Goal: Find contact information: Find contact information

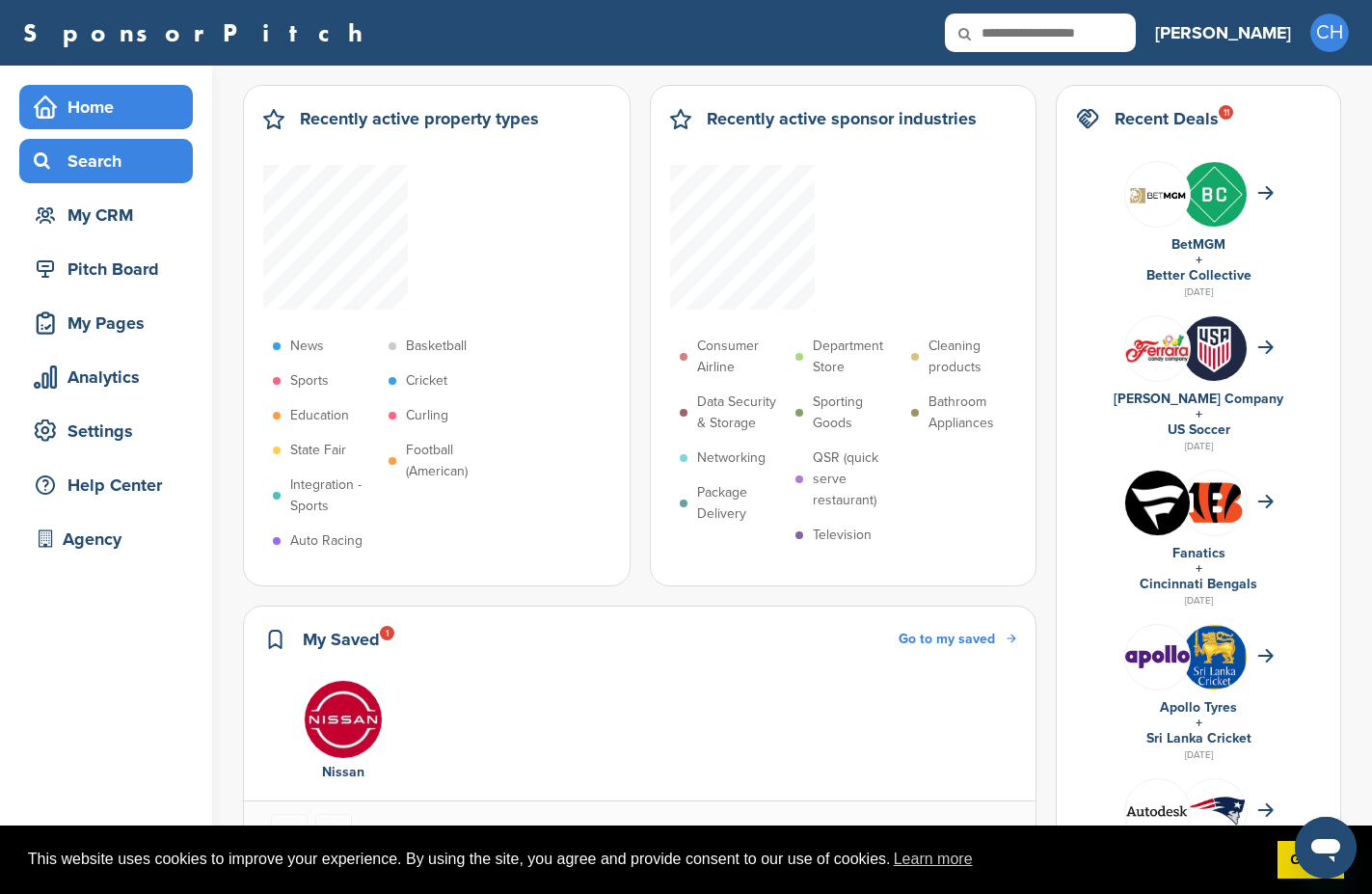
click at [73, 166] on div "Search" at bounding box center [110, 161] width 164 height 34
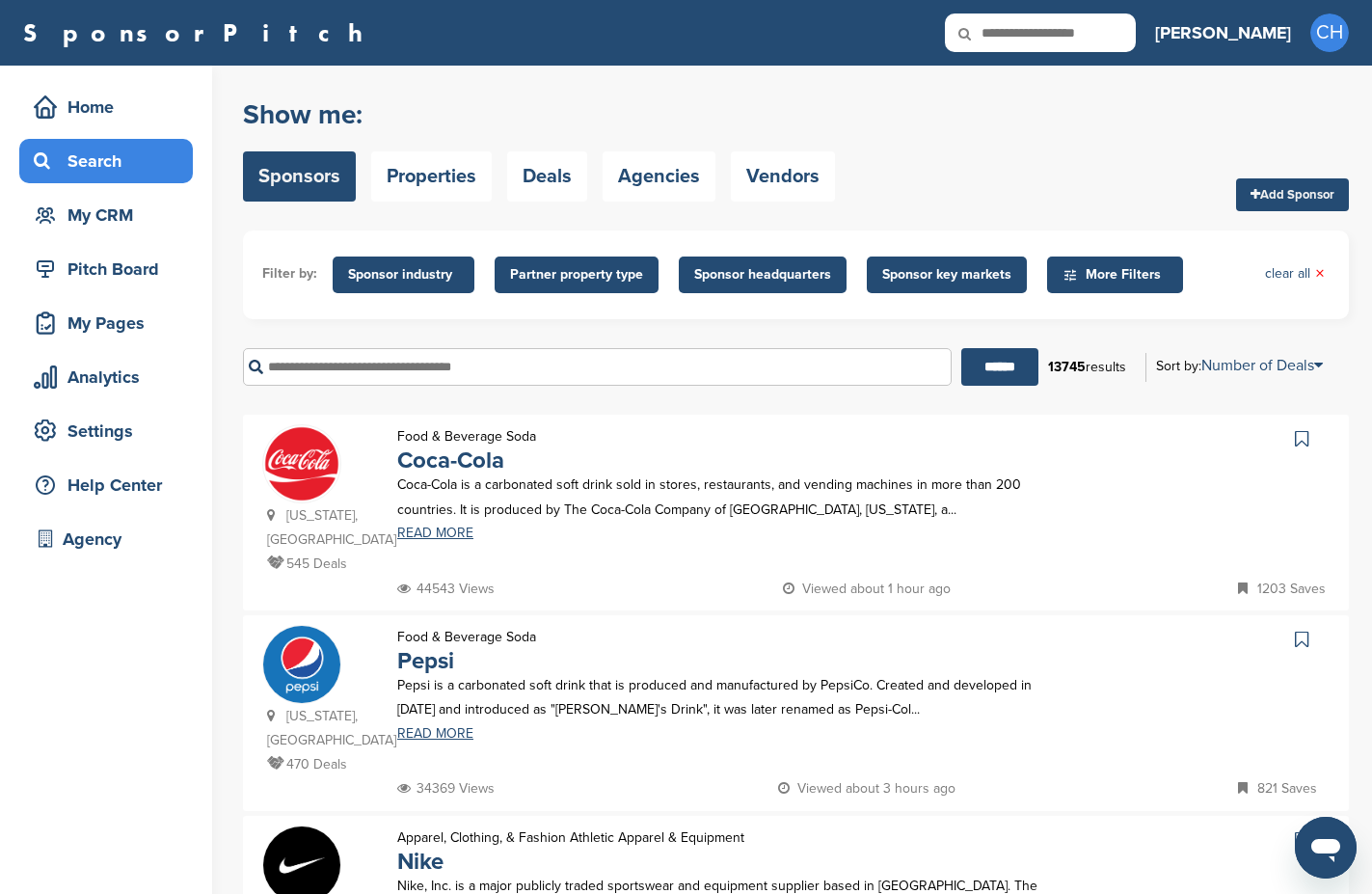
click at [405, 366] on input "text" at bounding box center [597, 367] width 709 height 37
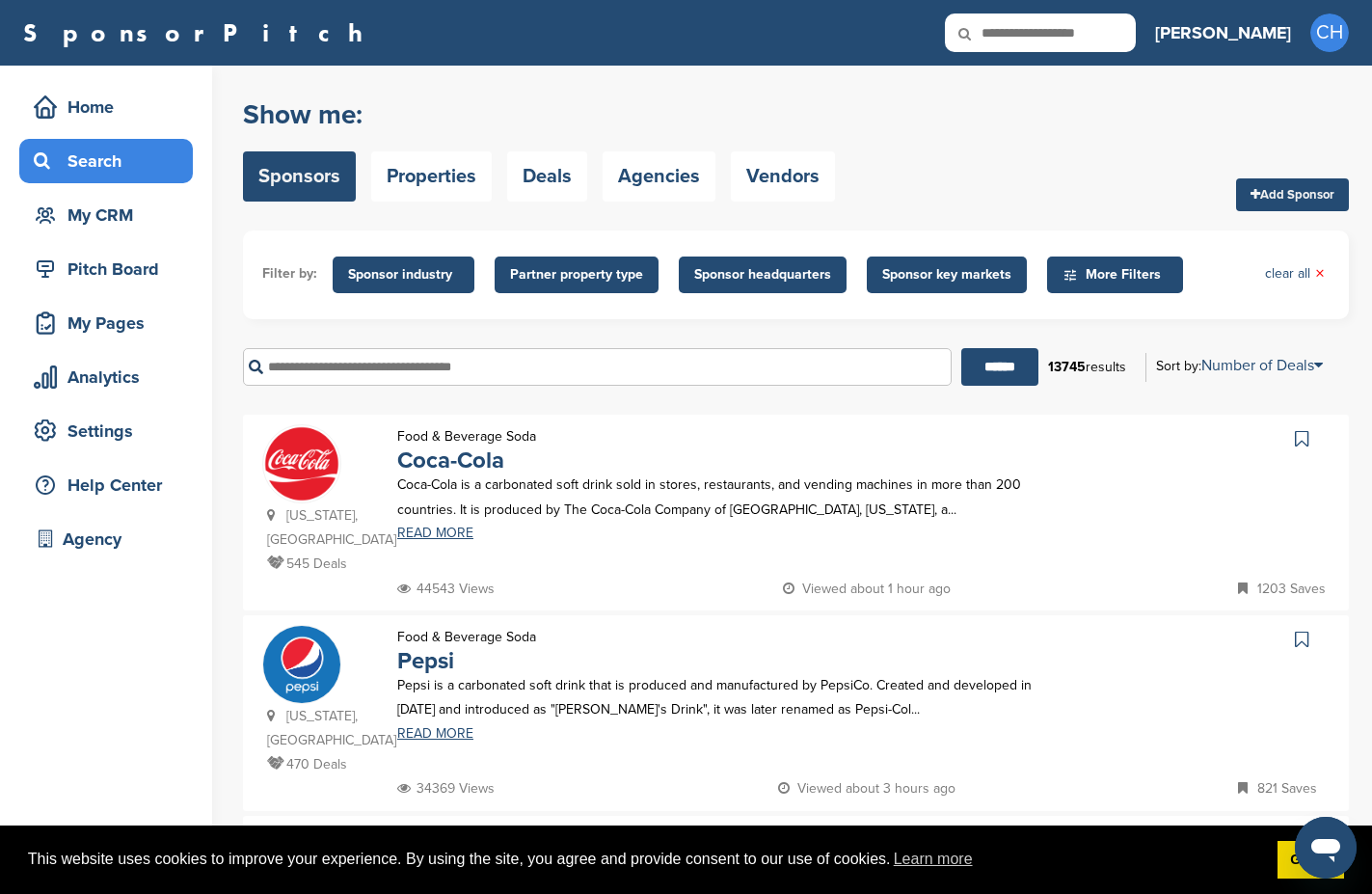
click at [515, 363] on input "text" at bounding box center [597, 367] width 709 height 37
click at [961, 348] on input "******" at bounding box center [999, 367] width 77 height 37
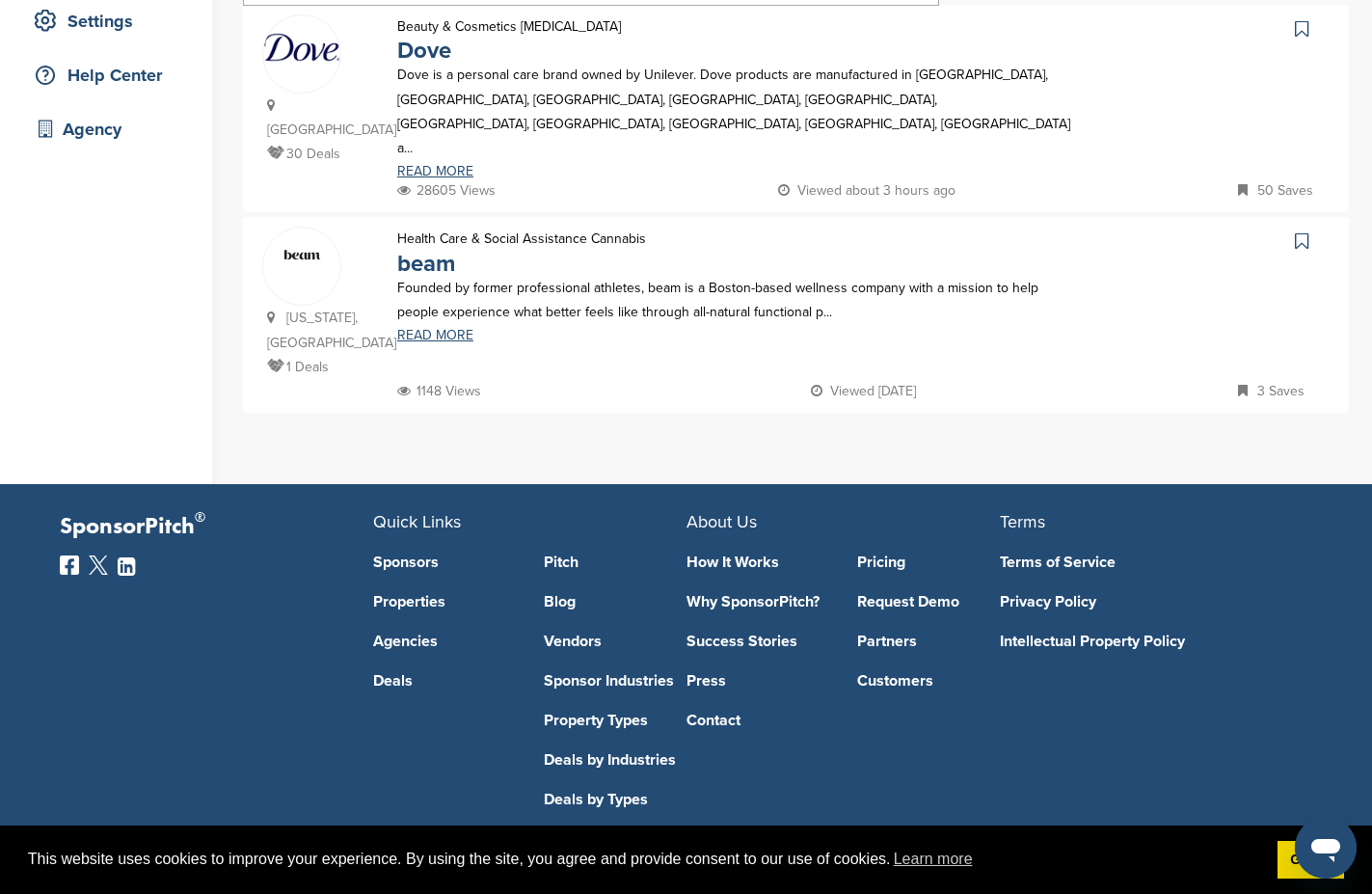
scroll to position [58, 0]
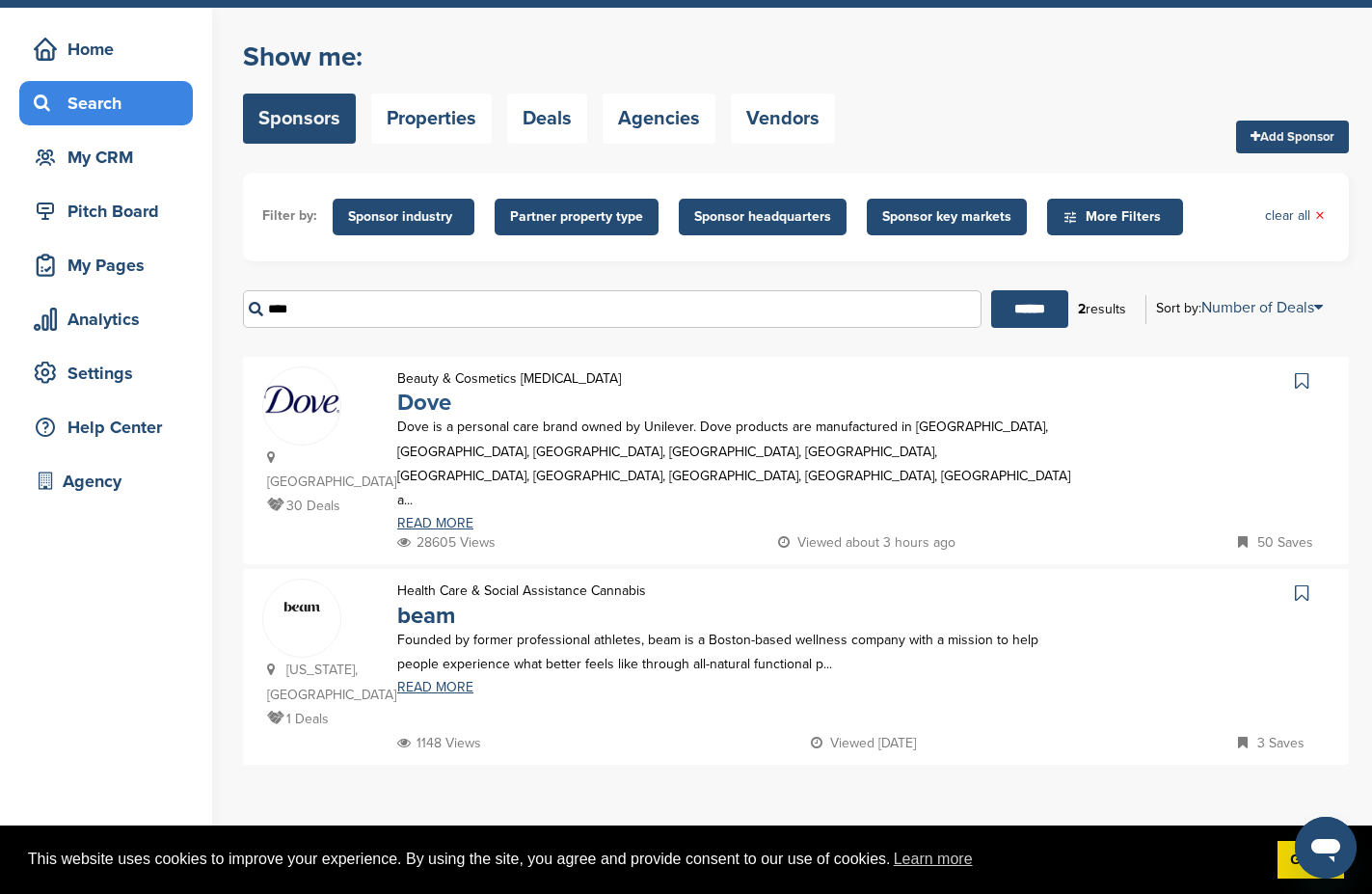
click at [434, 399] on link "Dove" at bounding box center [424, 402] width 54 height 28
click at [374, 306] on input "****" at bounding box center [612, 309] width 738 height 37
click at [992, 290] on input "******" at bounding box center [1030, 309] width 77 height 37
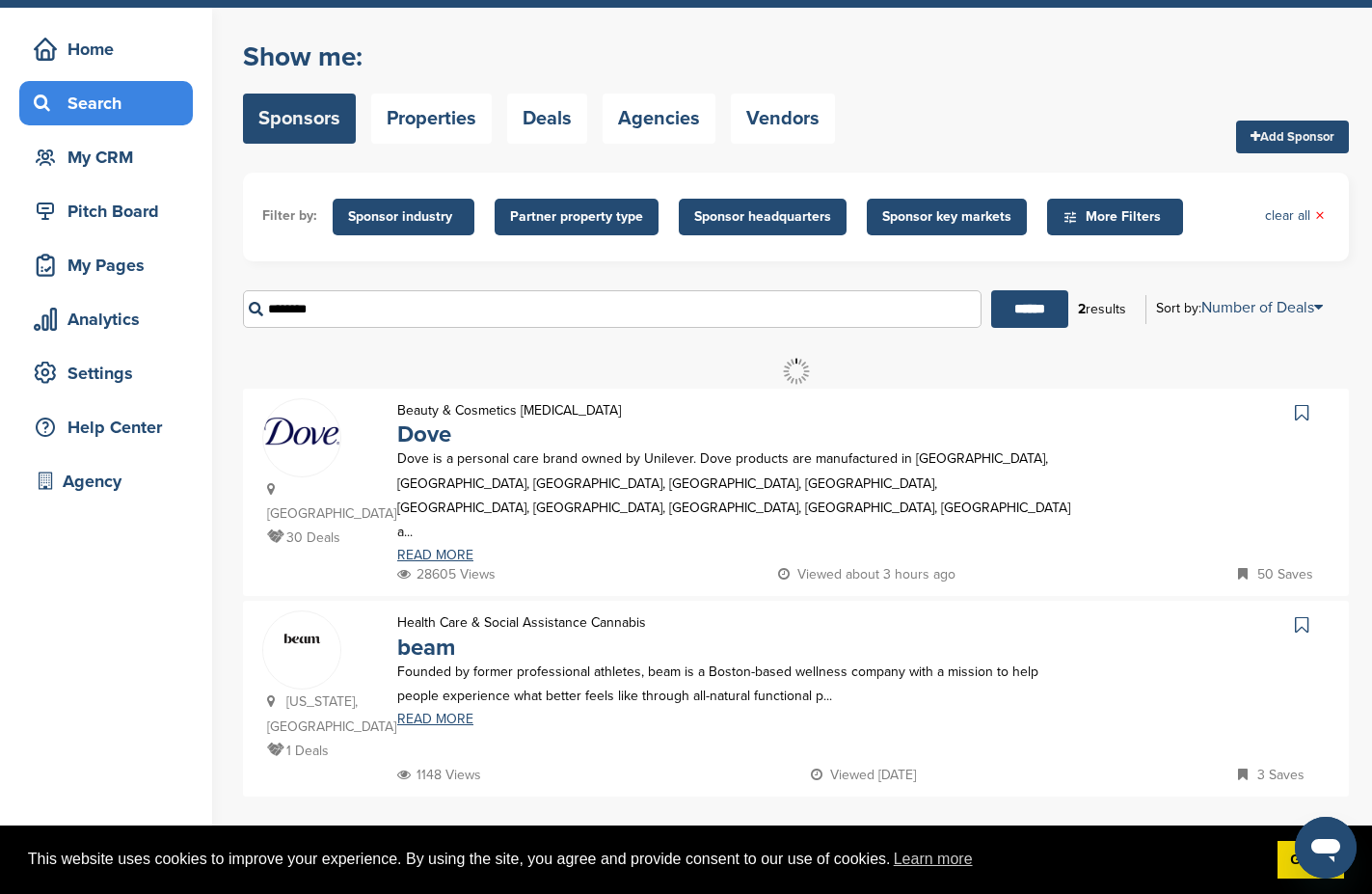
scroll to position [0, 0]
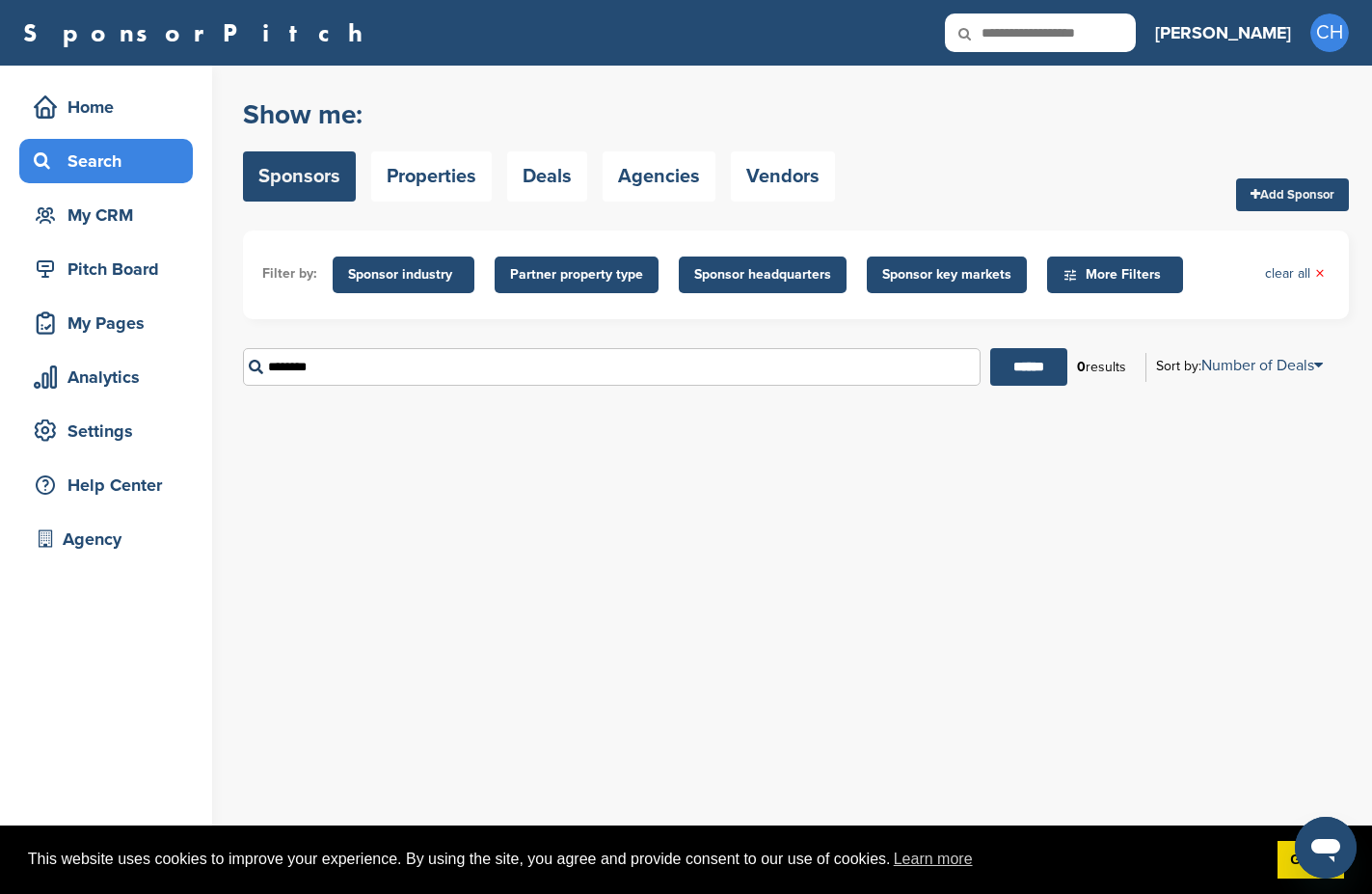
drag, startPoint x: 482, startPoint y: 367, endPoint x: 193, endPoint y: 384, distance: 289.5
click at [193, 384] on div "Home Search My CRM Pitch Board My Pages Analytics Settings Help Center Agency Y…" at bounding box center [686, 480] width 1372 height 828
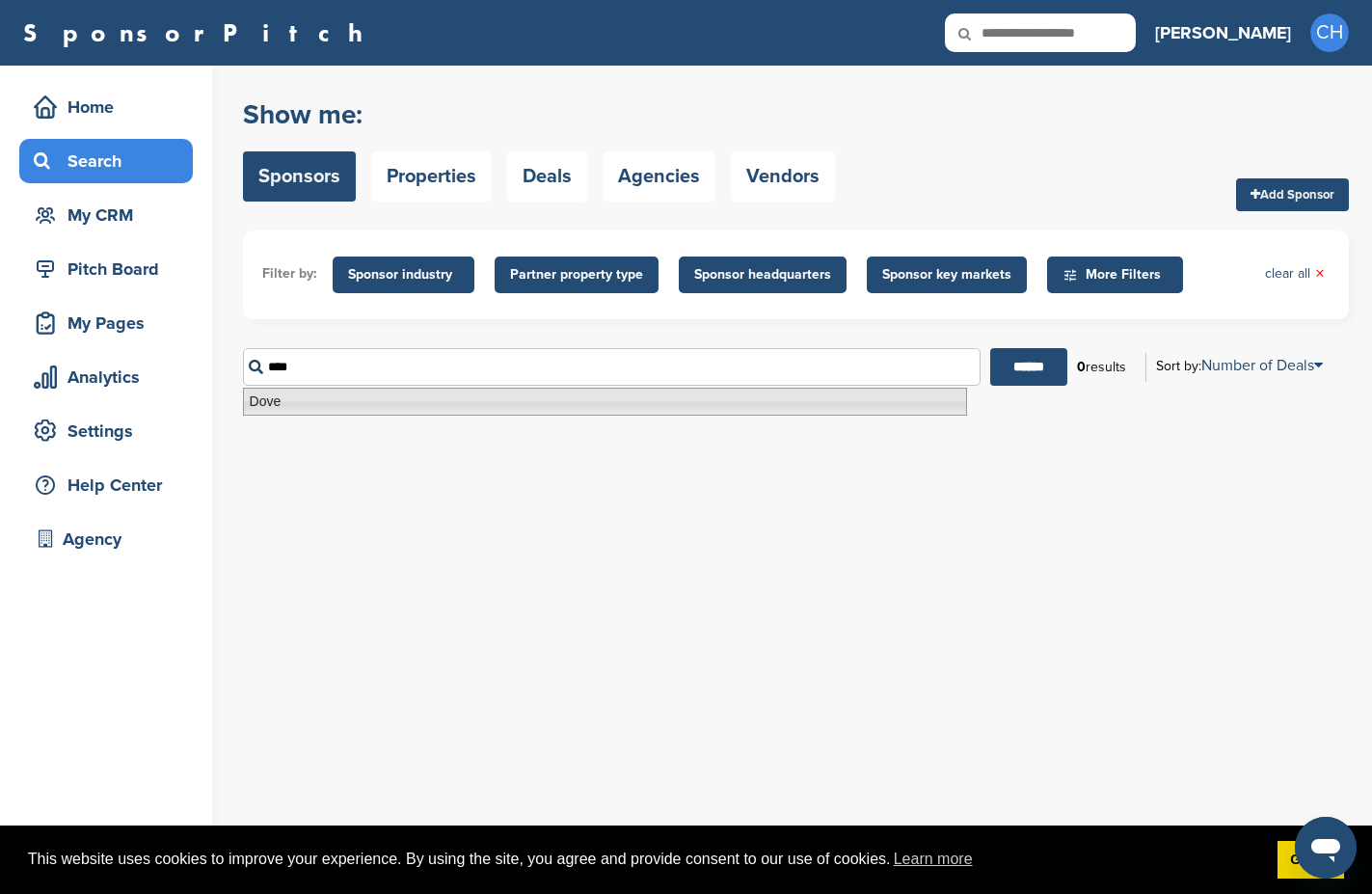
click at [455, 392] on li "Dove" at bounding box center [605, 401] width 724 height 28
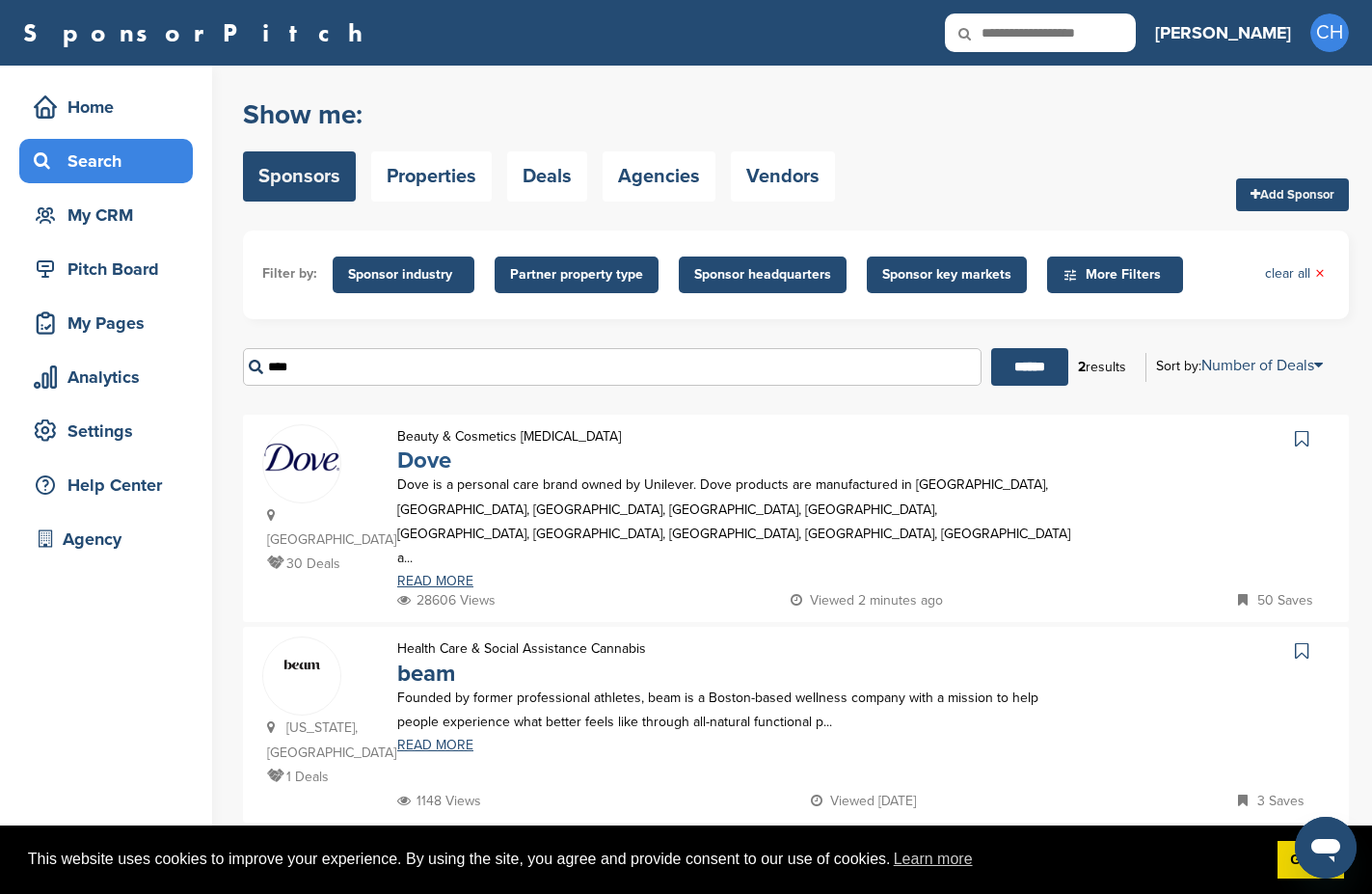
type input "****"
click at [419, 449] on link "Dove" at bounding box center [424, 460] width 54 height 28
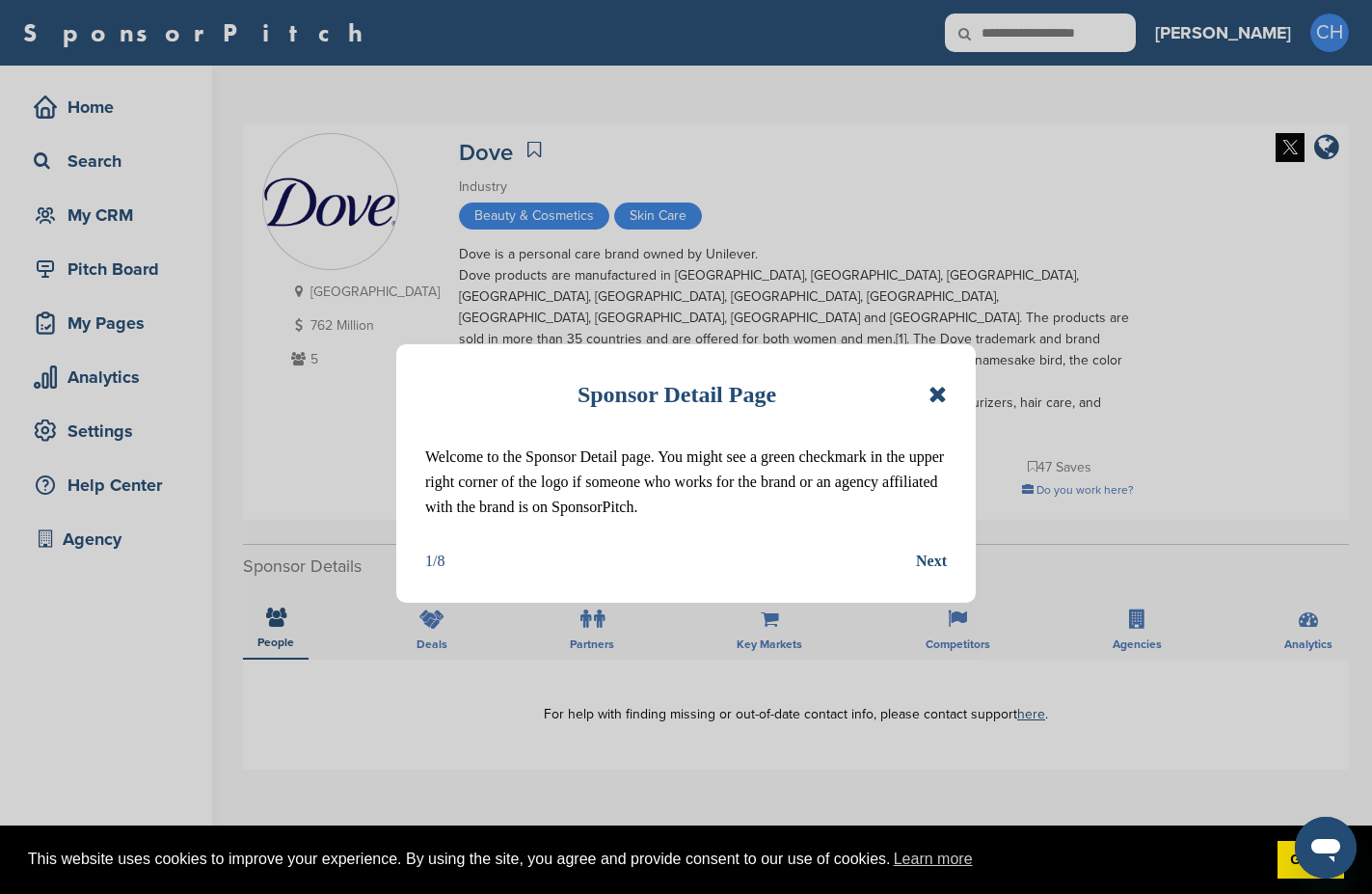
click at [942, 402] on icon at bounding box center [937, 393] width 19 height 23
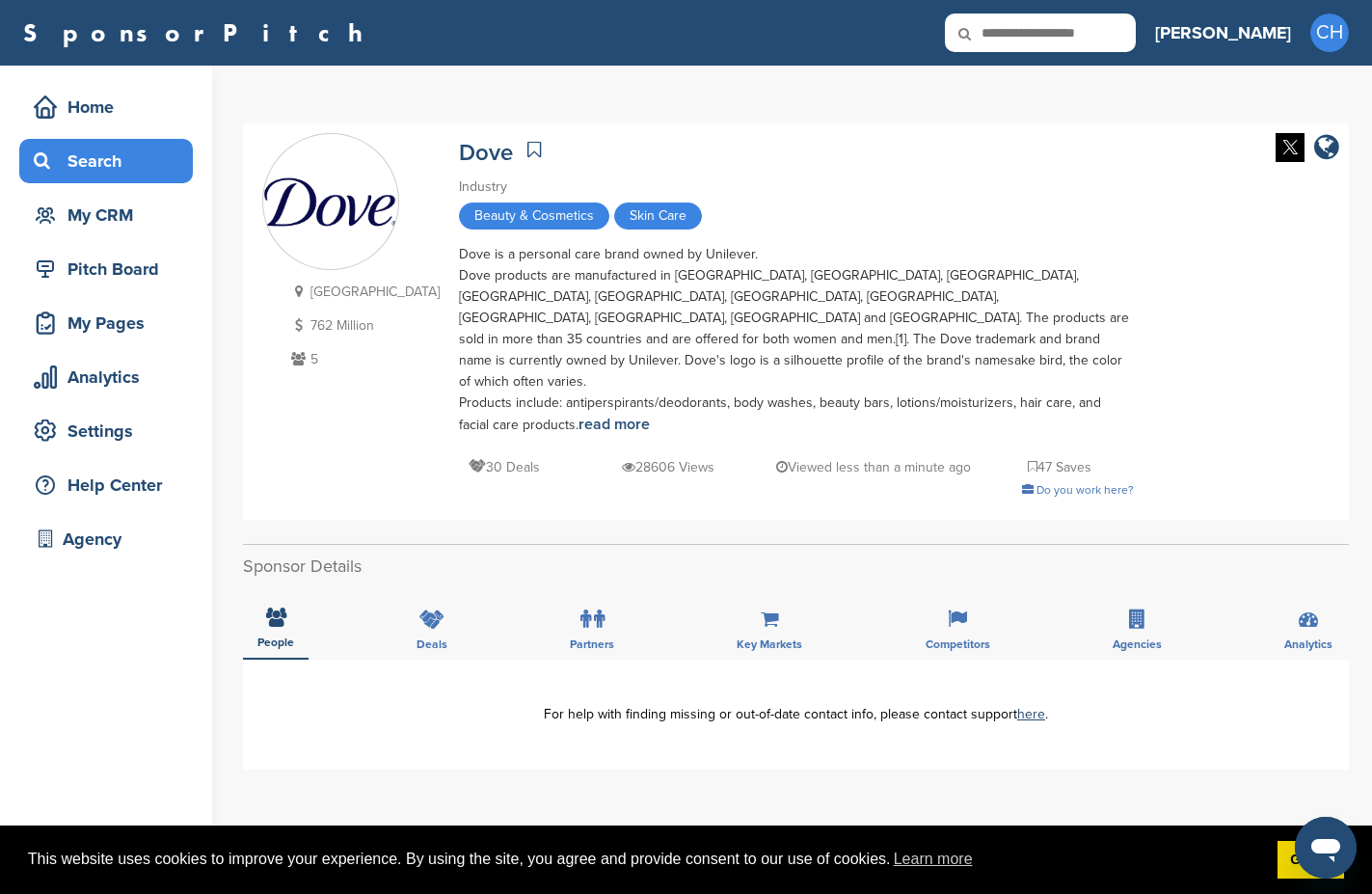
click at [95, 165] on div "Search" at bounding box center [110, 161] width 164 height 34
click at [65, 158] on div "Search" at bounding box center [110, 161] width 164 height 34
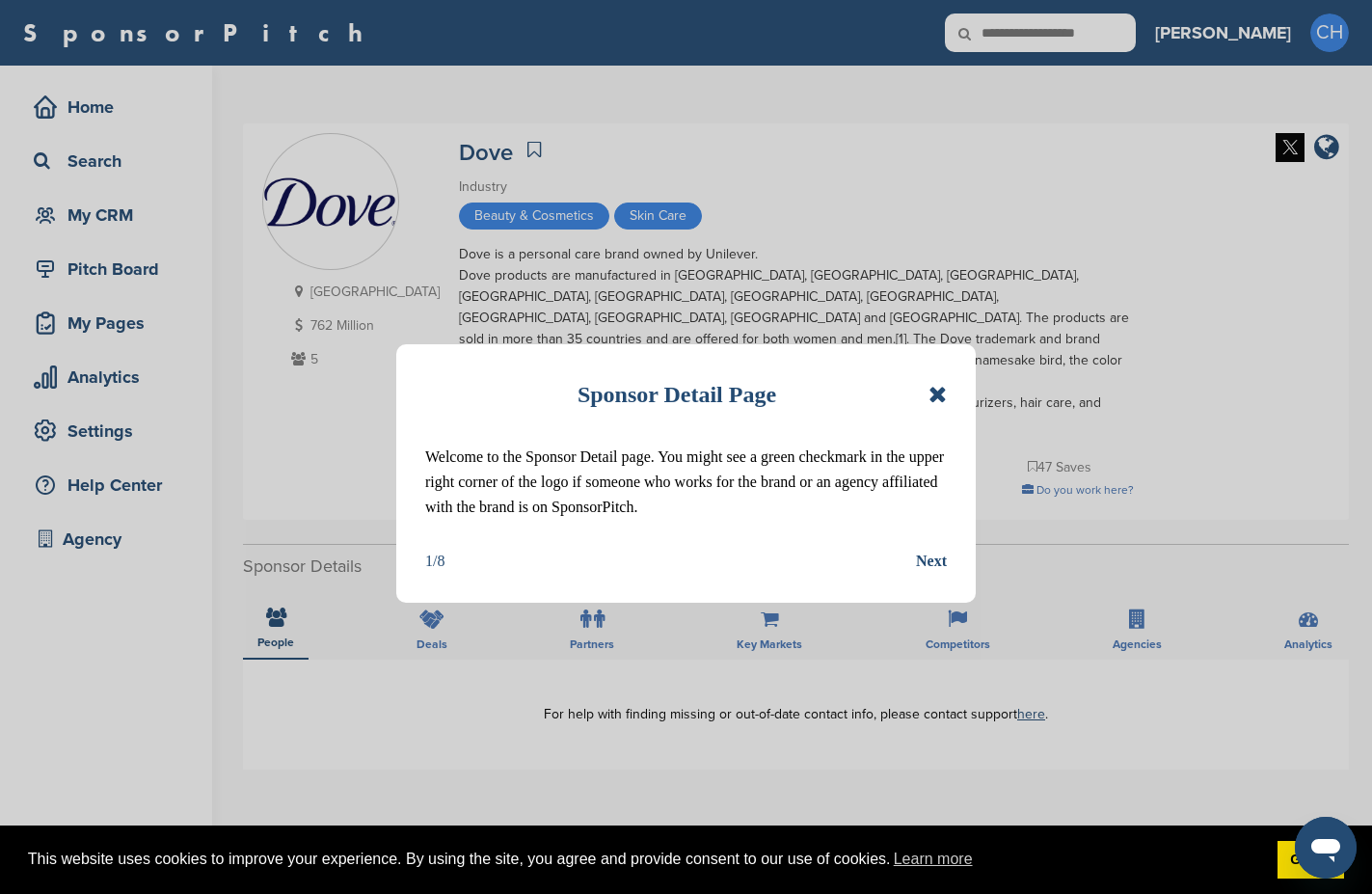
click at [936, 396] on icon at bounding box center [937, 393] width 19 height 23
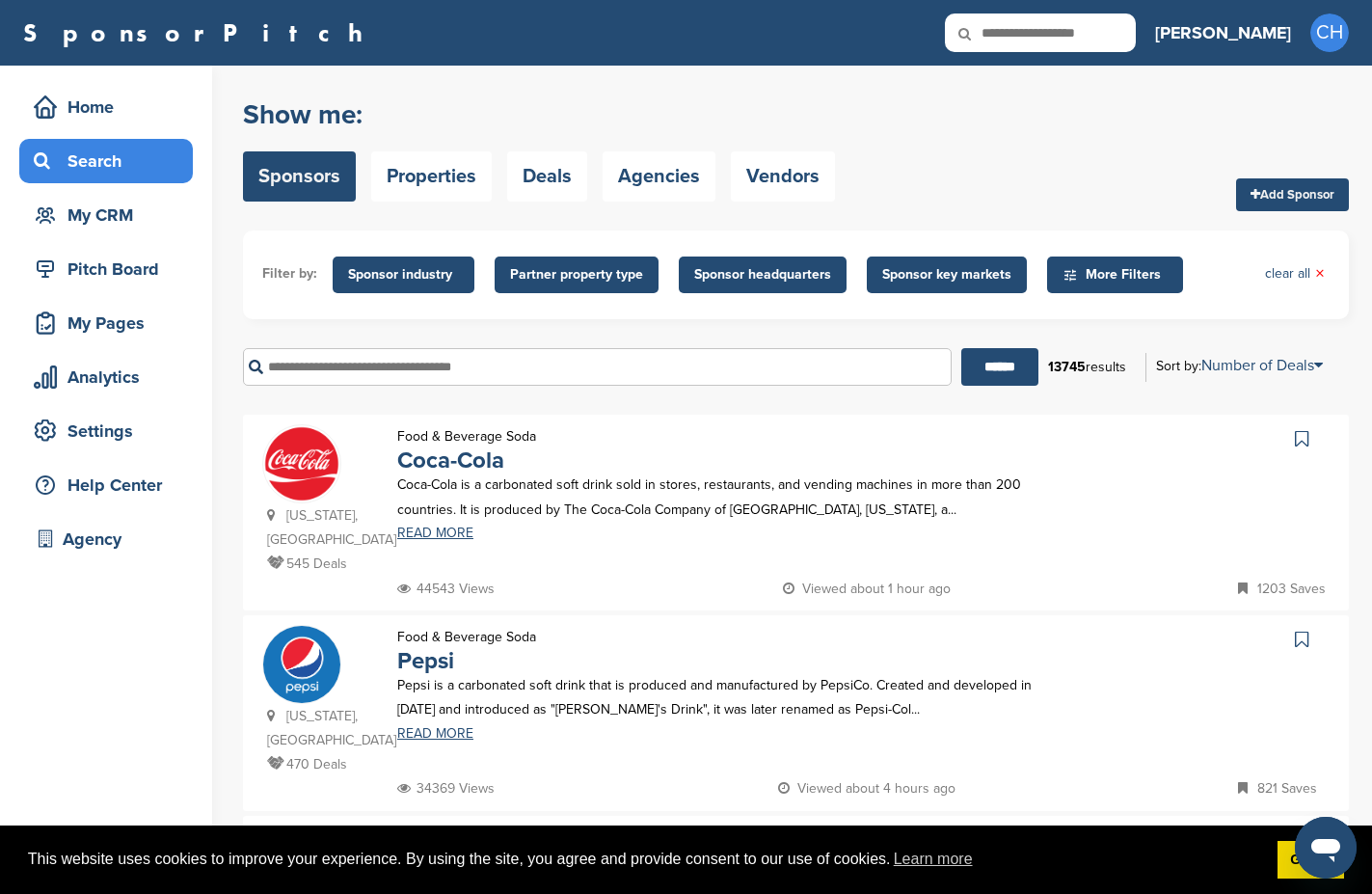
click at [404, 365] on input "text" at bounding box center [597, 367] width 709 height 37
paste input "**********"
type input "**********"
click at [961, 348] on input "******" at bounding box center [999, 367] width 77 height 37
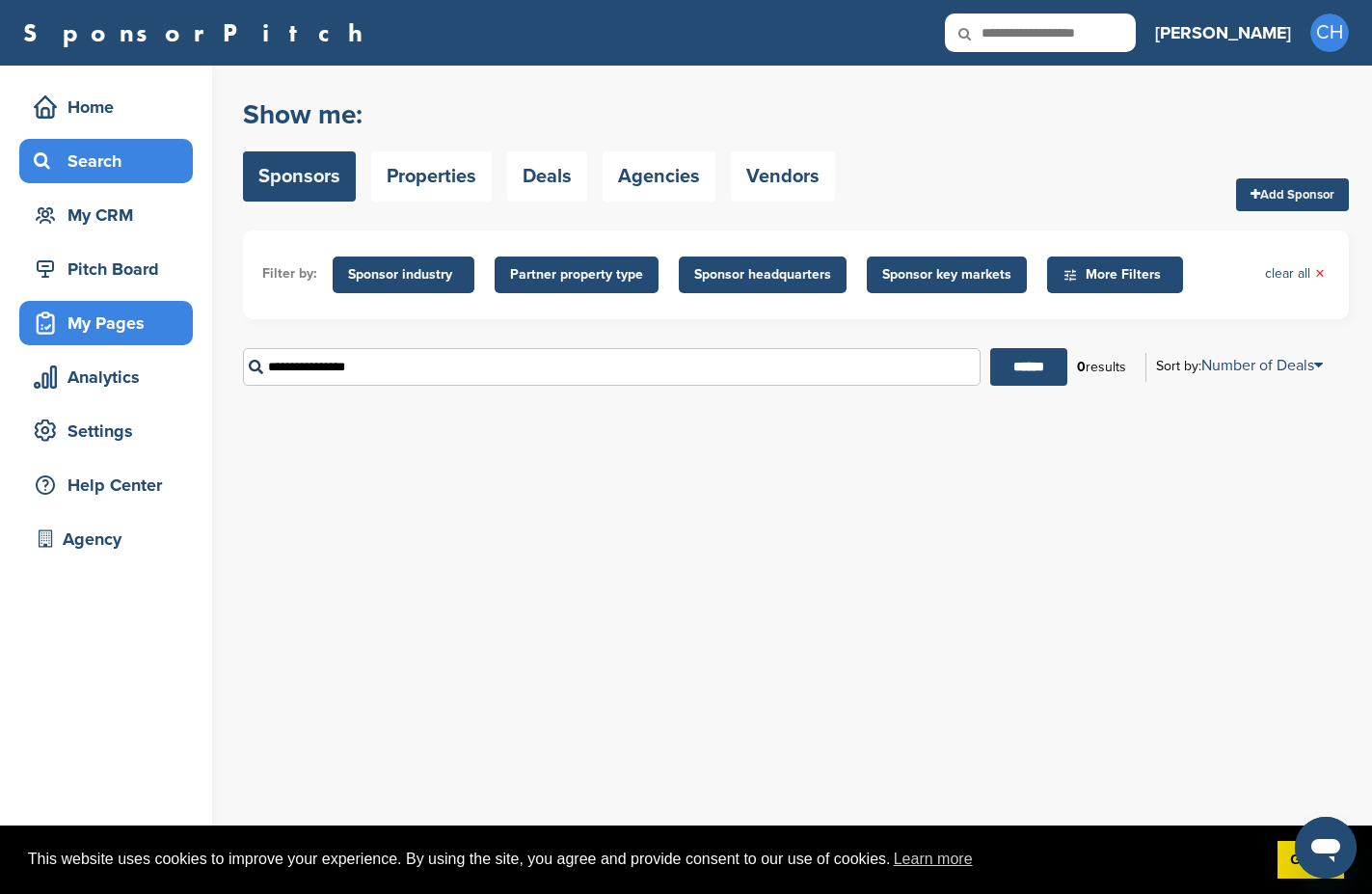
drag, startPoint x: 473, startPoint y: 369, endPoint x: 137, endPoint y: 344, distance: 336.9
click at [137, 345] on div "Home Search My CRM Pitch Board My Pages Analytics Settings Help Center Agency Y…" at bounding box center [686, 480] width 1372 height 828
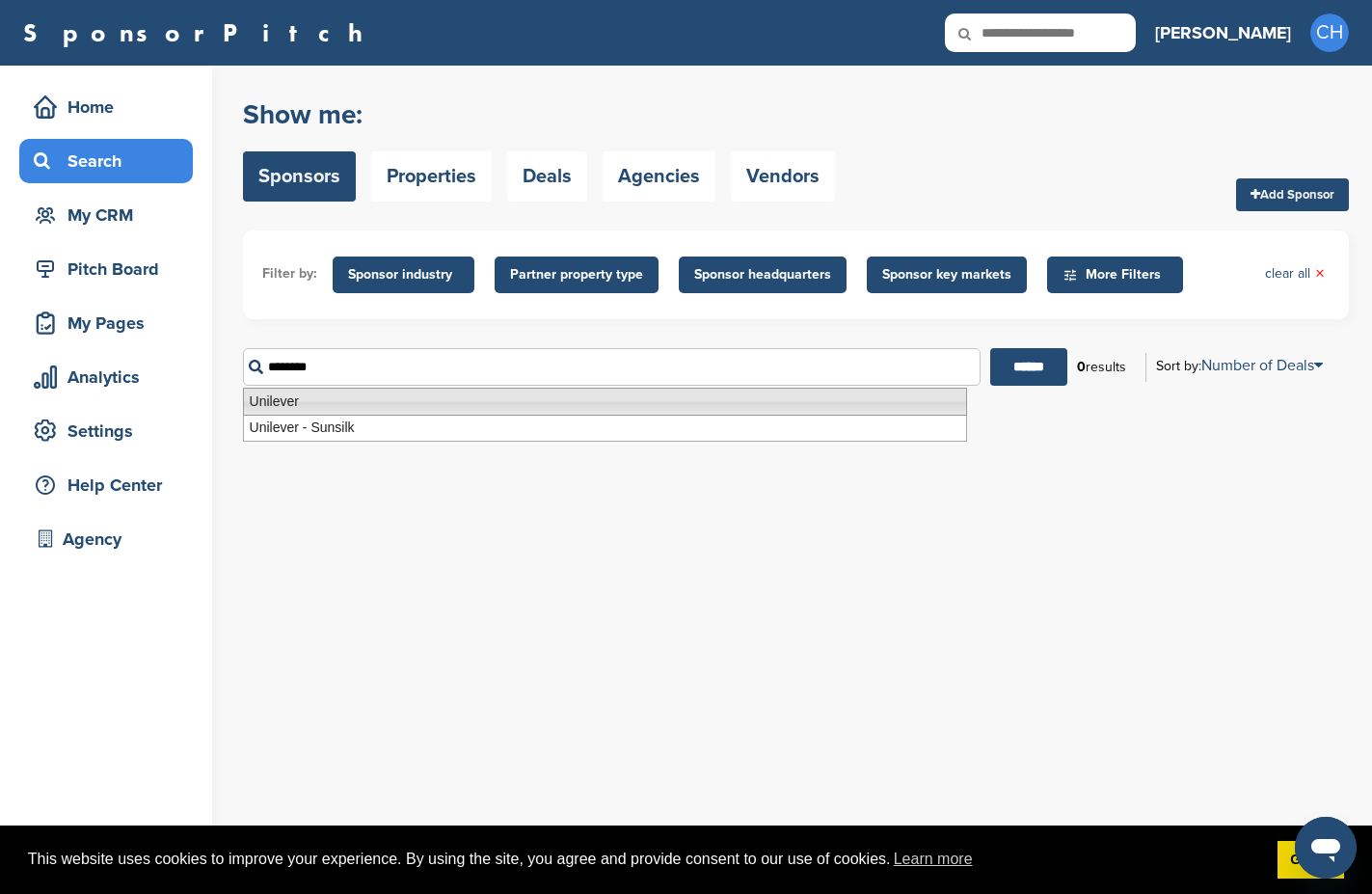
click at [263, 397] on li "Unilever" at bounding box center [605, 401] width 724 height 28
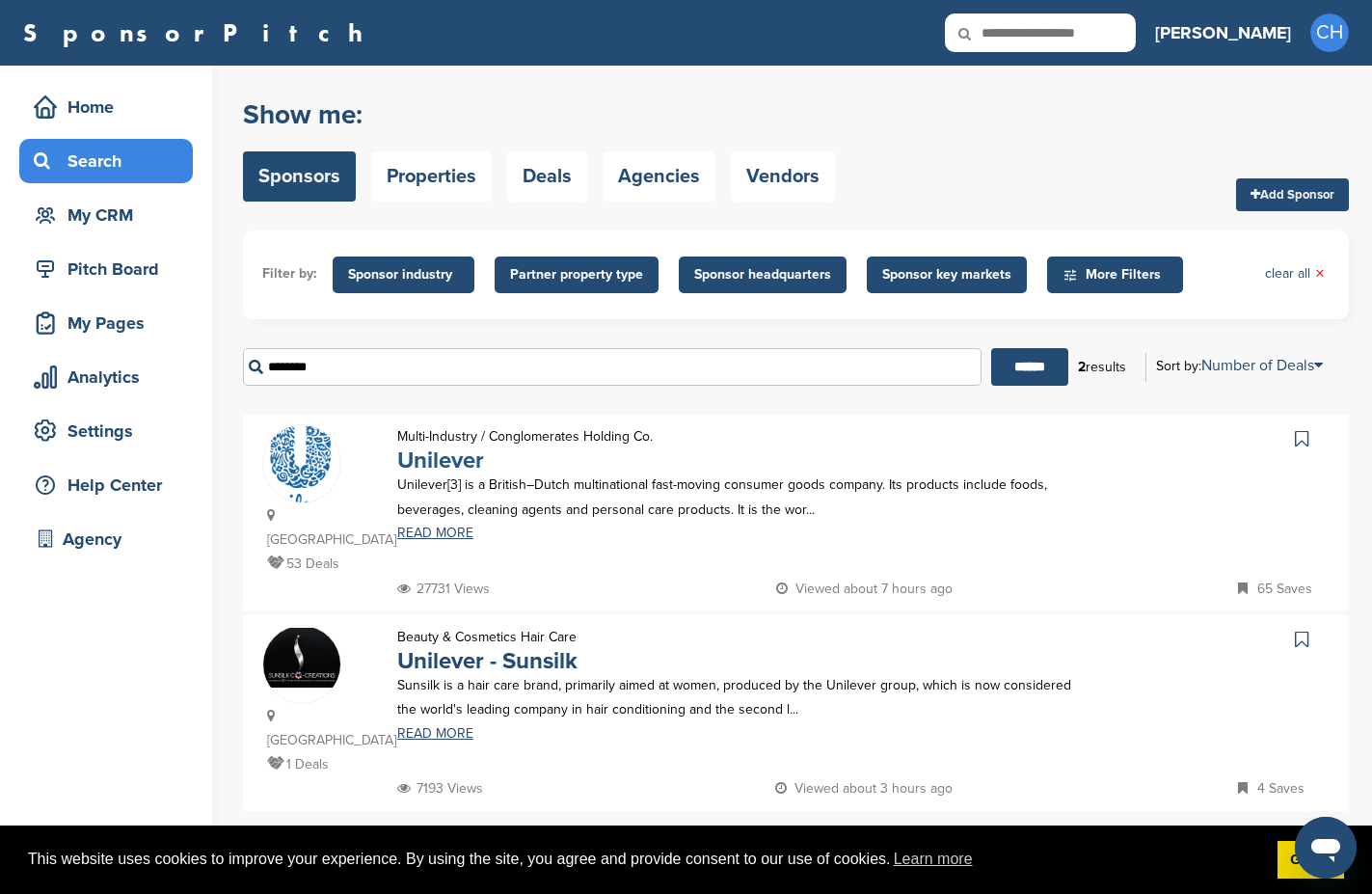
type input "********"
click at [452, 453] on link "Unilever" at bounding box center [441, 460] width 87 height 28
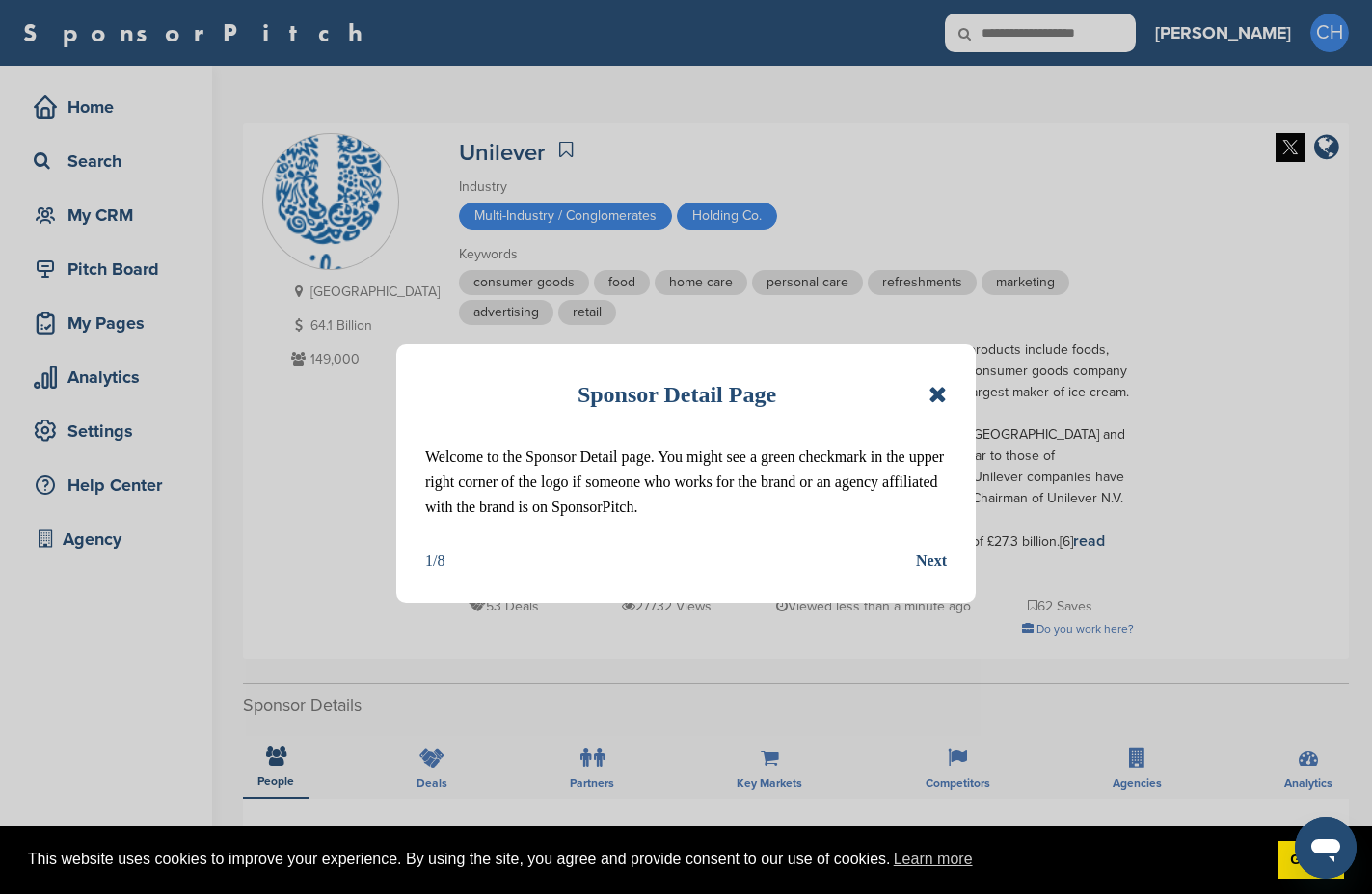
click at [939, 403] on icon at bounding box center [937, 393] width 19 height 23
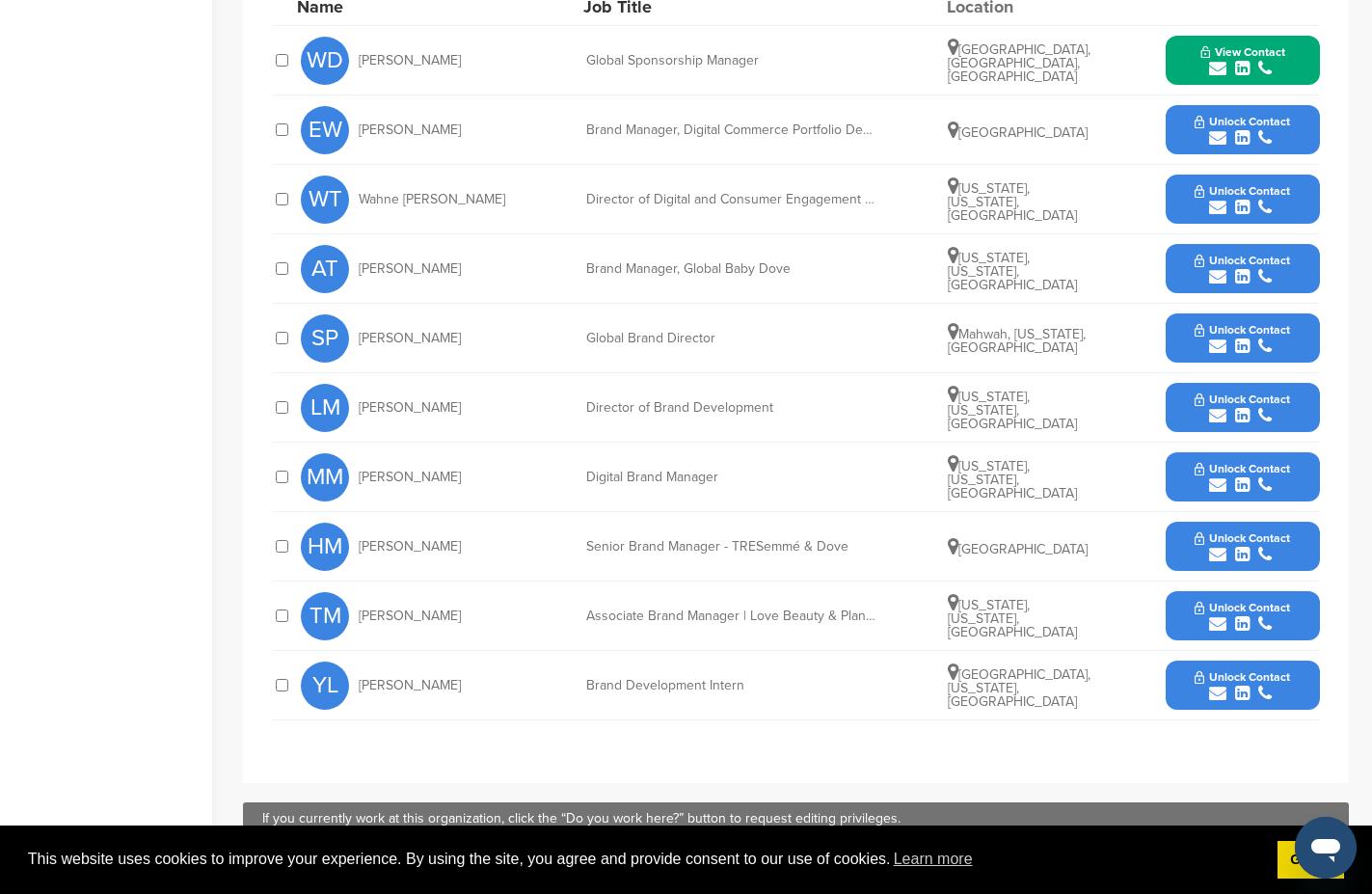
scroll to position [964, 0]
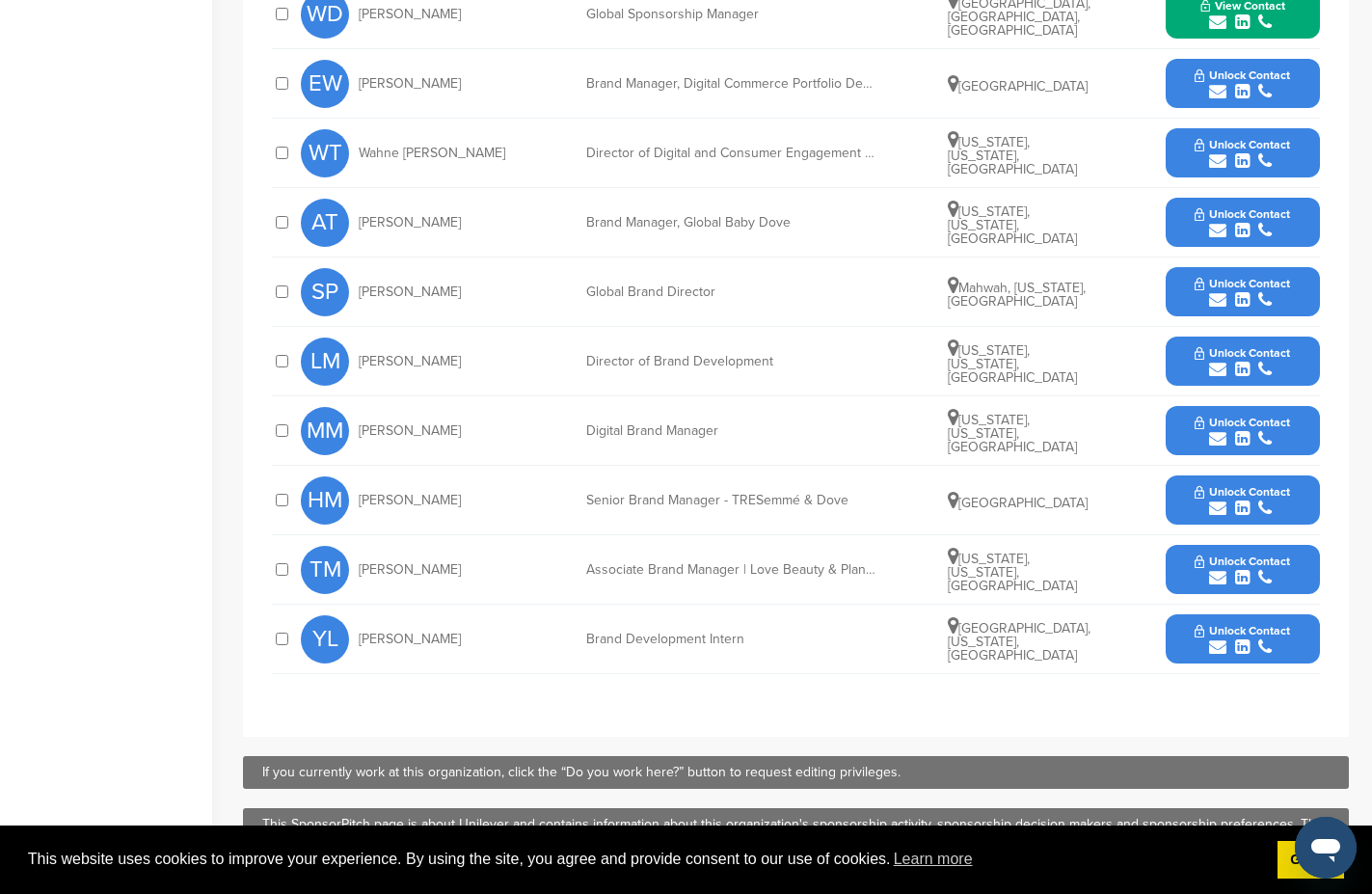
click at [1218, 291] on icon "submit" at bounding box center [1218, 300] width 18 height 18
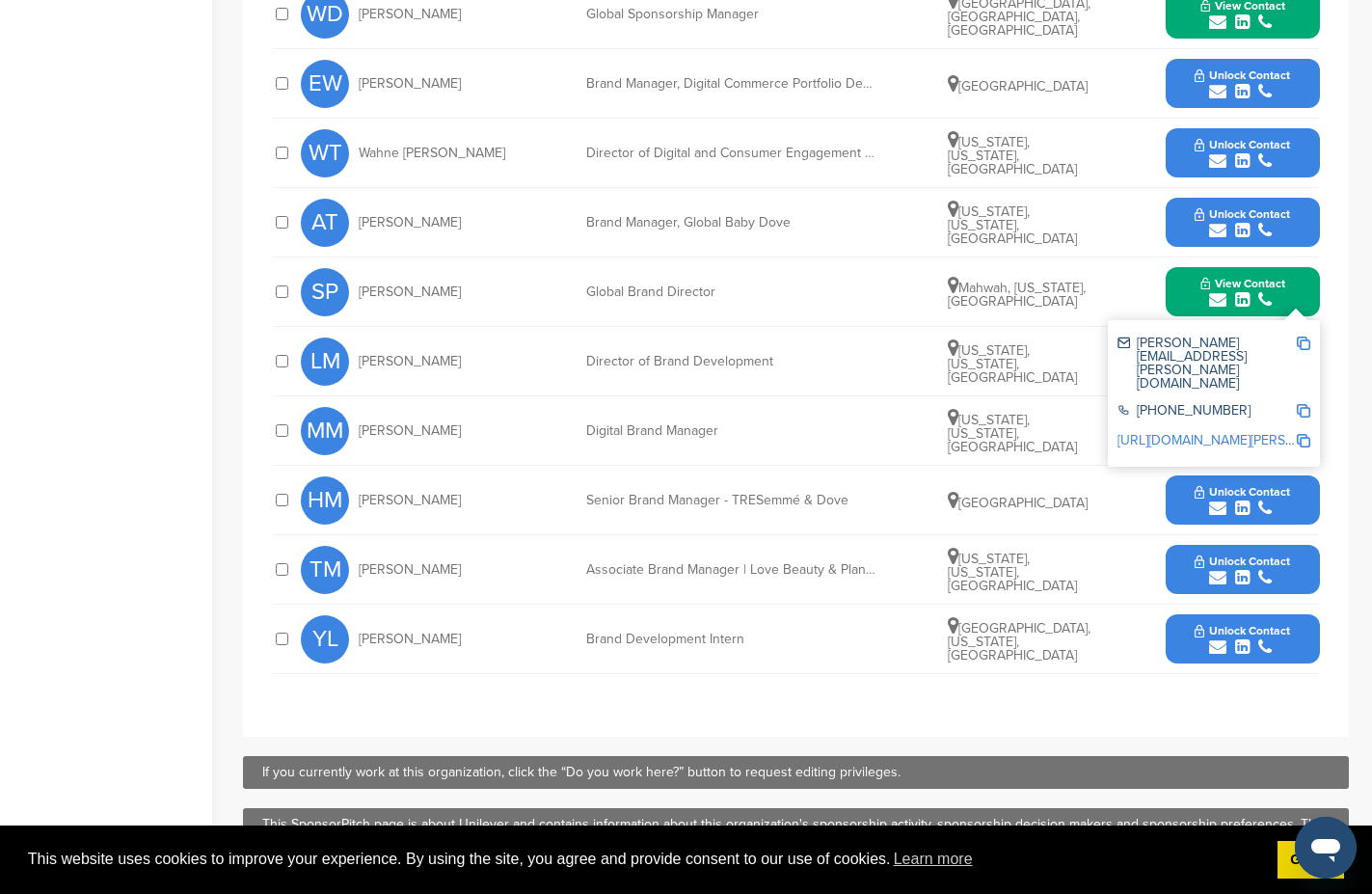
click at [1301, 336] on img at bounding box center [1304, 343] width 14 height 14
click at [1028, 466] on div "HM [PERSON_NAME] Senior Brand Manager - TRESemmé & Dove [GEOGRAPHIC_DATA] Unloc…" at bounding box center [810, 500] width 1019 height 68
click at [1217, 153] on icon "submit" at bounding box center [1218, 162] width 18 height 18
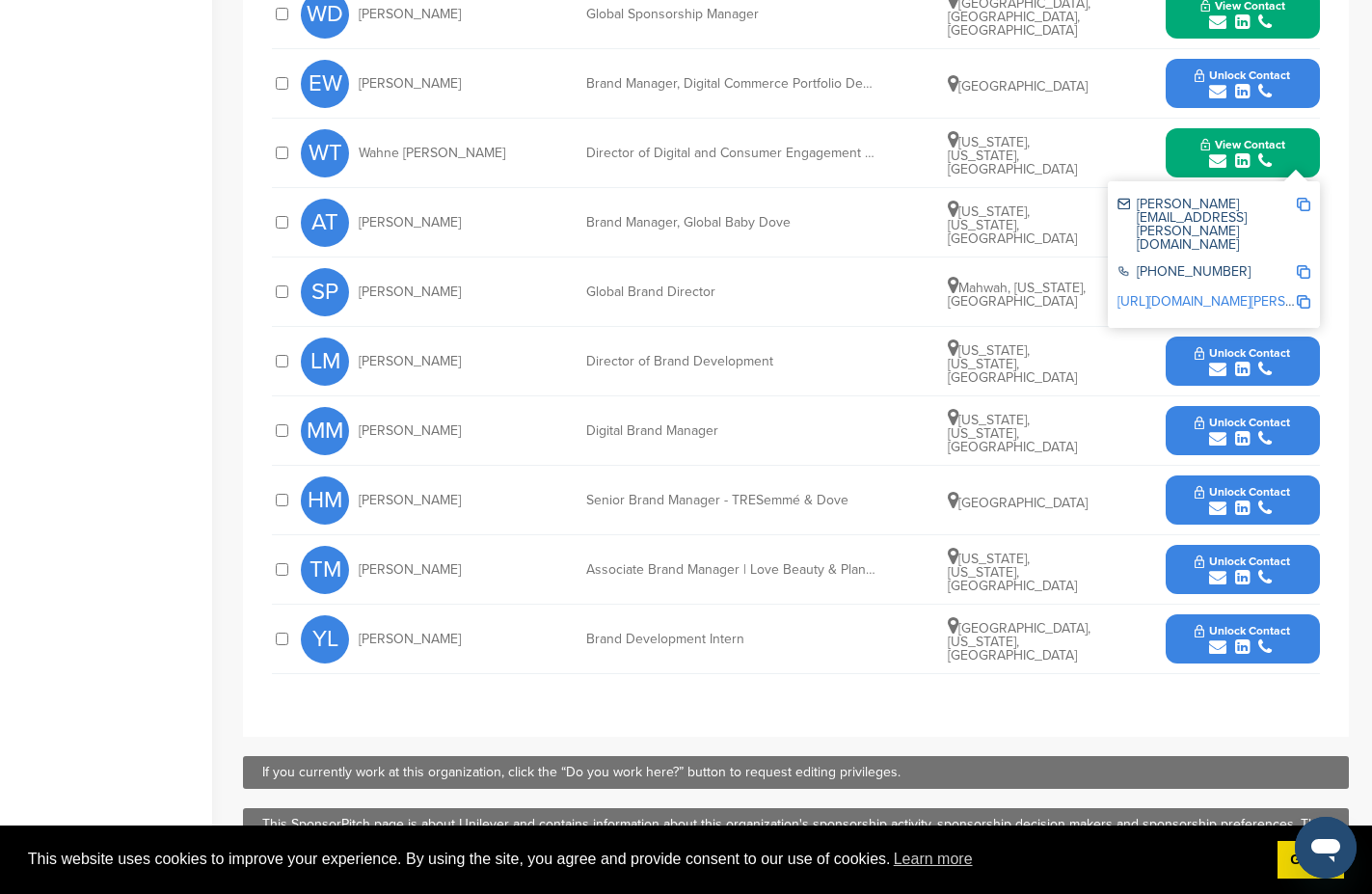
click at [1200, 361] on div "submit" at bounding box center [1242, 370] width 96 height 19
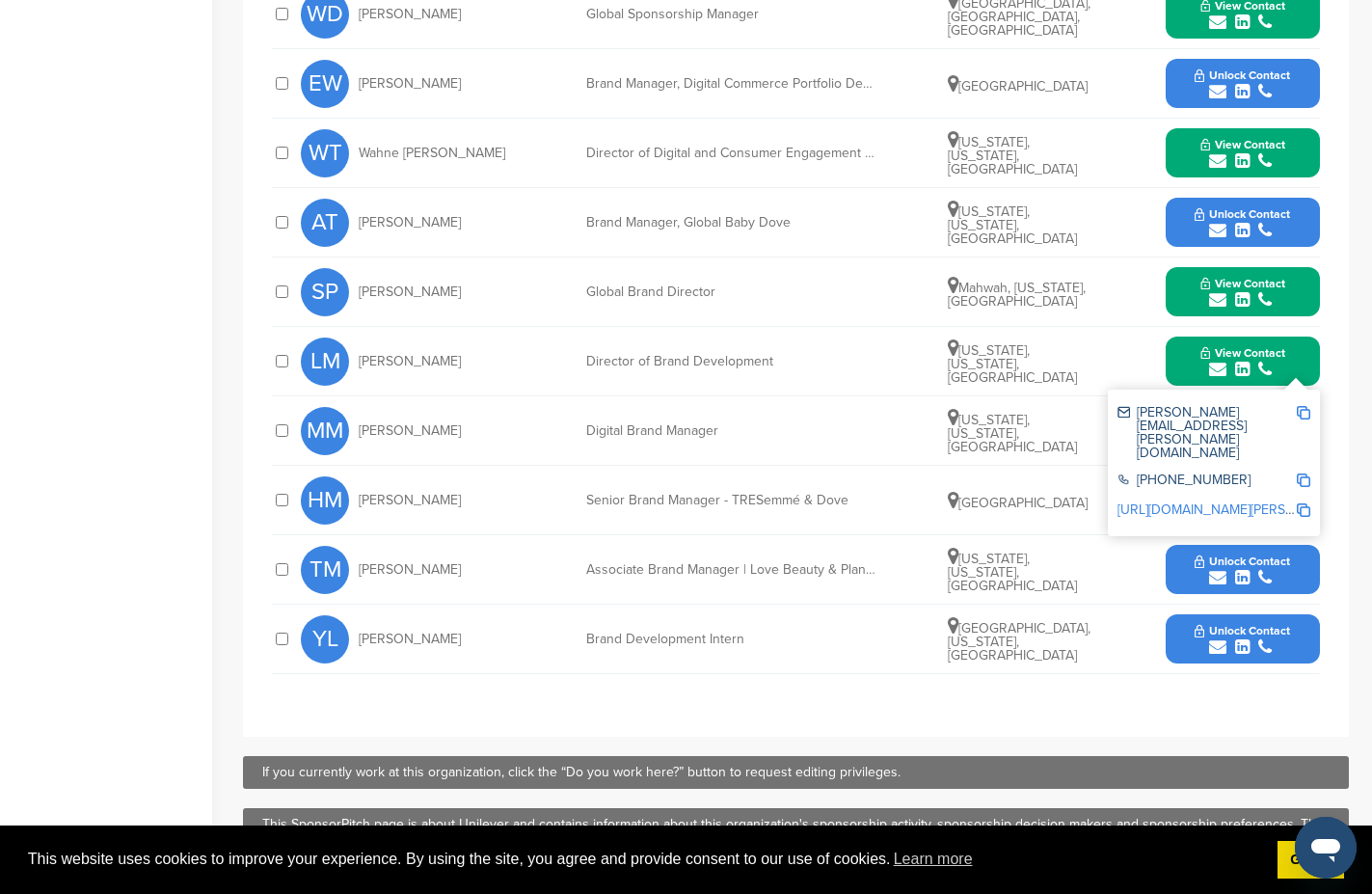
click at [1210, 207] on span "Unlock Contact" at bounding box center [1242, 214] width 96 height 14
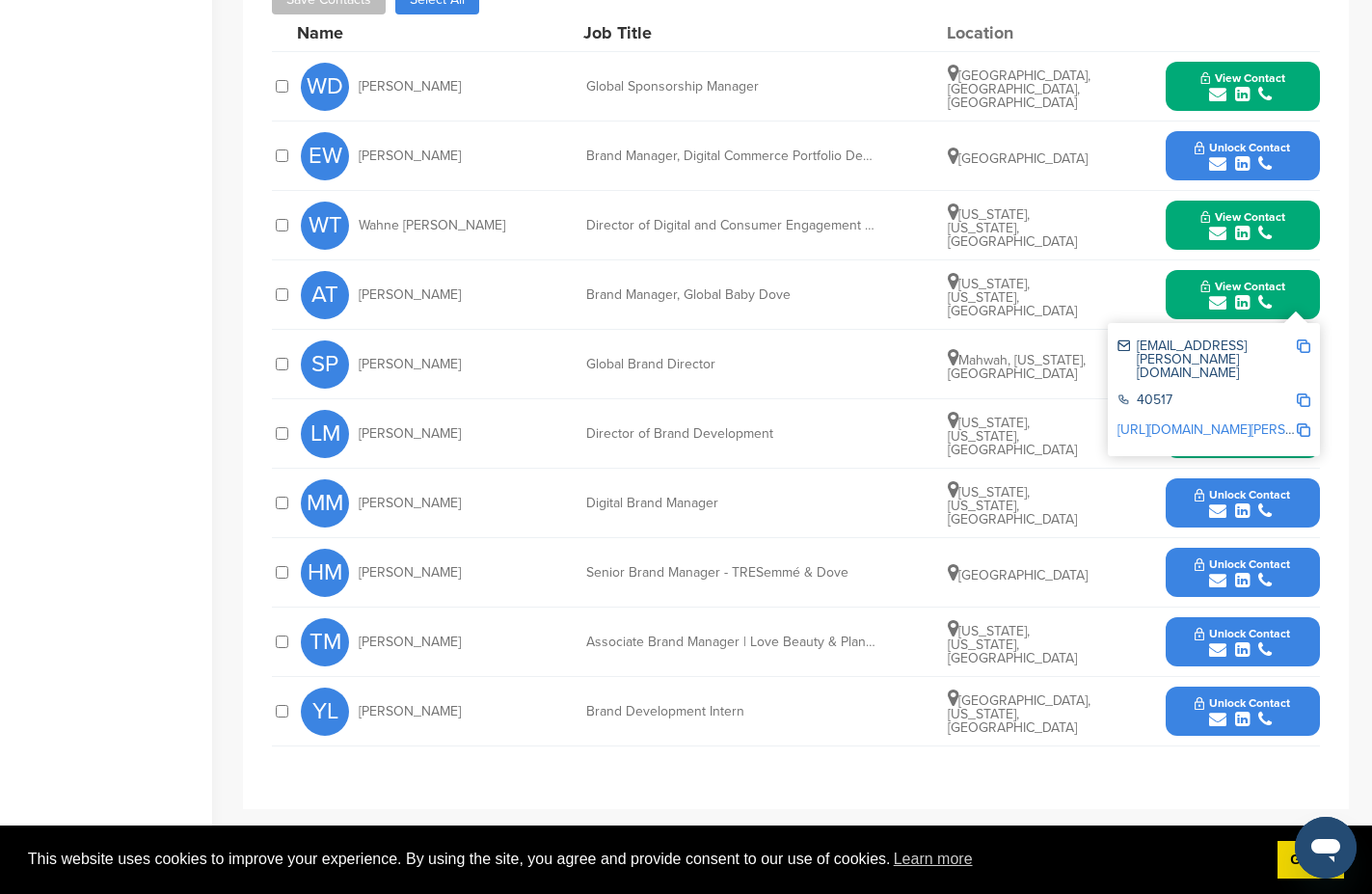
scroll to position [772, 0]
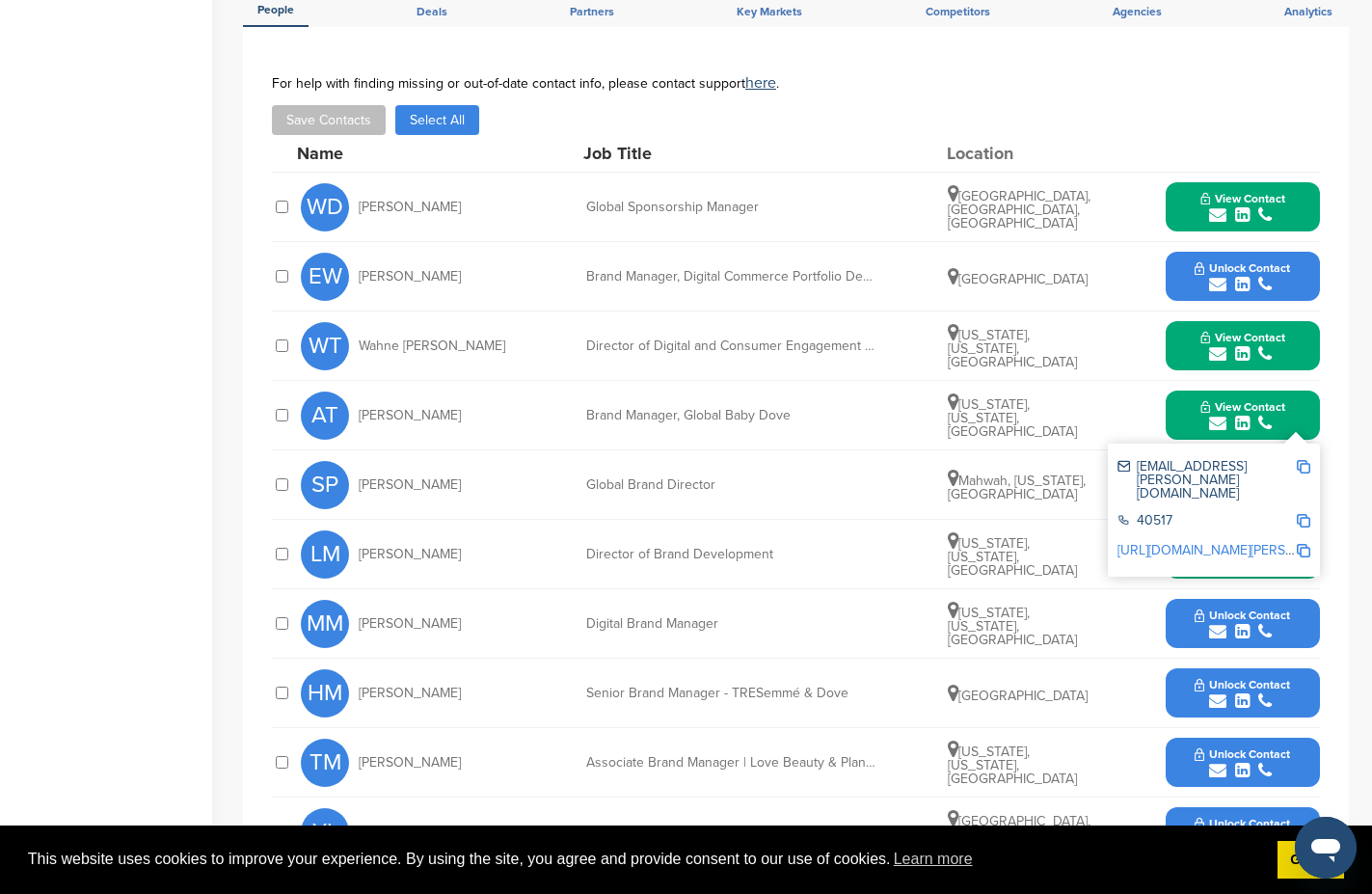
click at [1232, 261] on span "Unlock Contact" at bounding box center [1242, 268] width 96 height 14
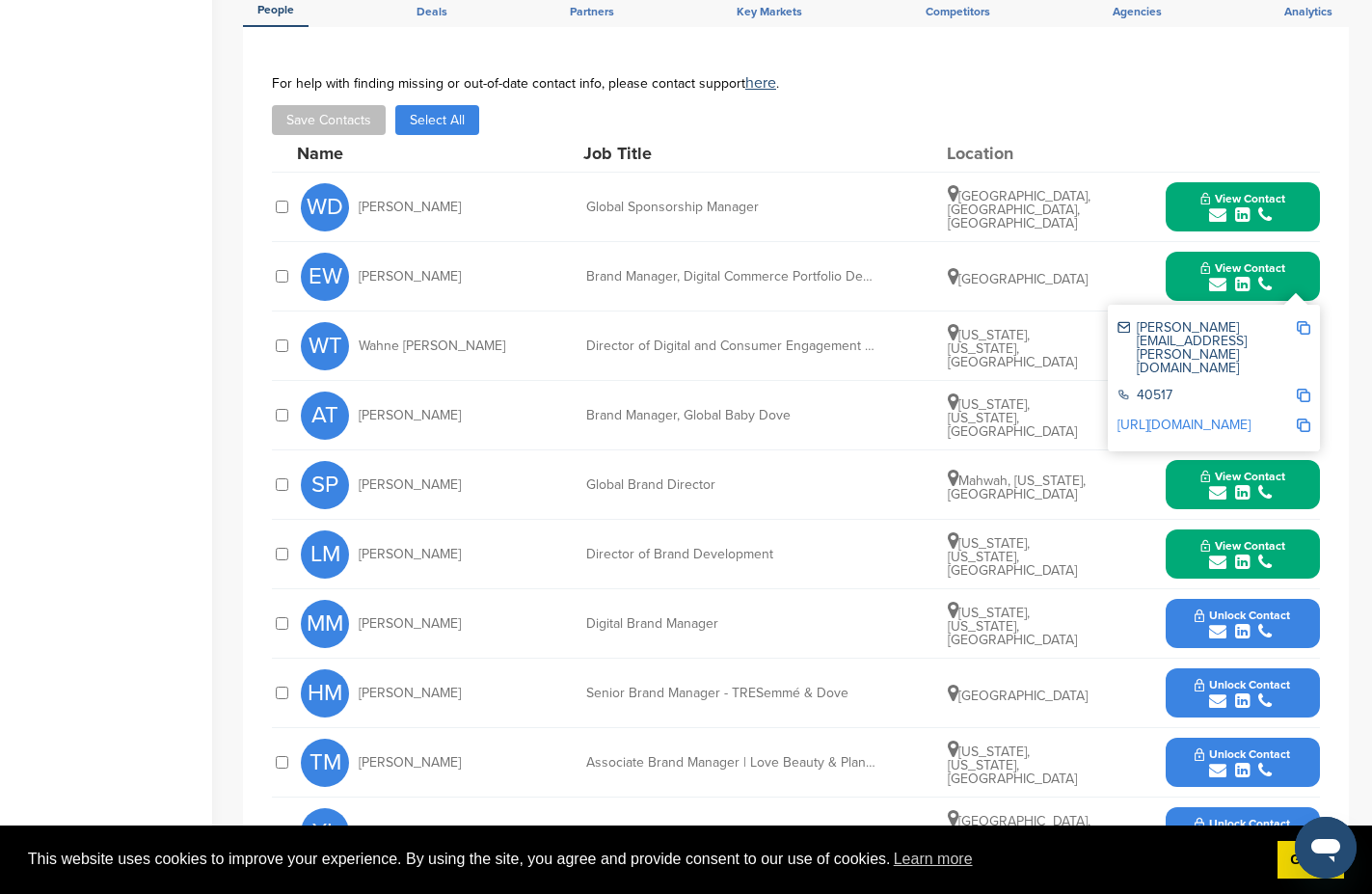
click at [1236, 206] on icon "submit" at bounding box center [1242, 215] width 15 height 18
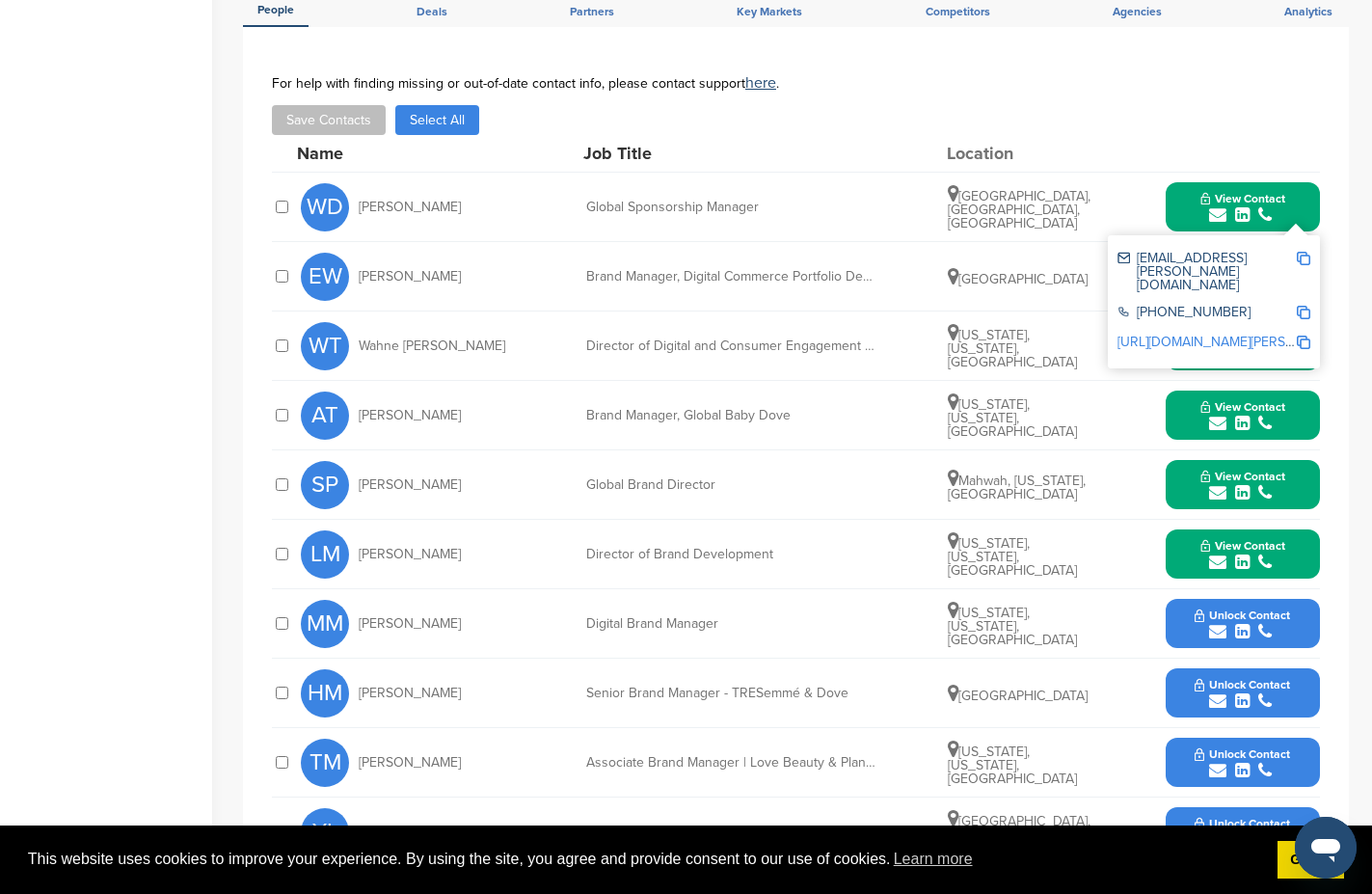
click at [1135, 105] on div "Save Contacts Select All" at bounding box center [795, 120] width 1048 height 30
click at [1197, 79] on div "For help with finding missing or out-of-date contact info, please contact suppo…" at bounding box center [795, 104] width 1048 height 60
click at [1136, 75] on div "For help with finding missing or out-of-date contact info, please contact suppo…" at bounding box center [795, 83] width 1048 height 16
click at [1129, 75] on div "For help with finding missing or out-of-date contact info, please contact suppo…" at bounding box center [795, 83] width 1048 height 16
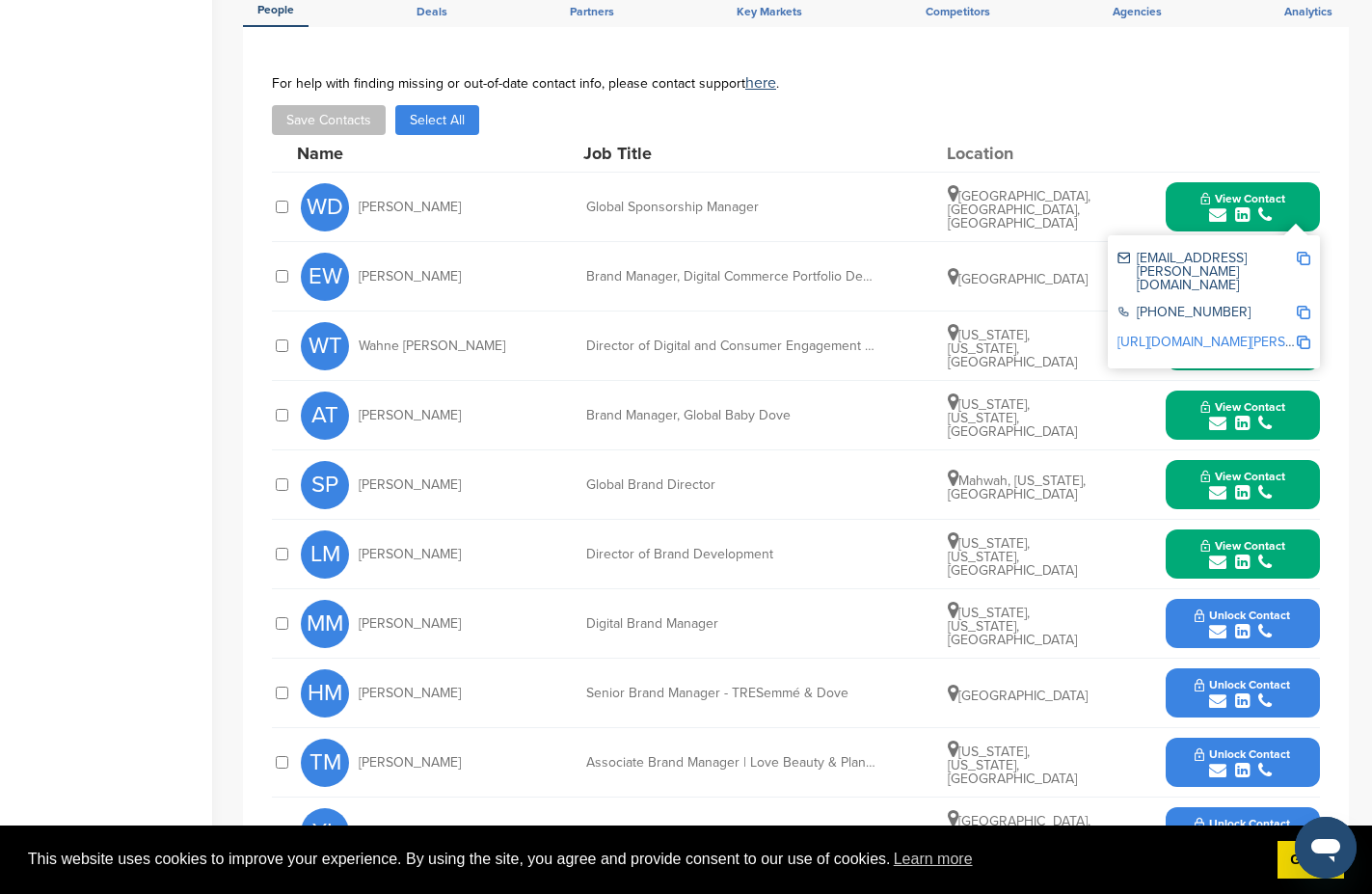
click at [1200, 192] on span "View Contact" at bounding box center [1243, 199] width 85 height 14
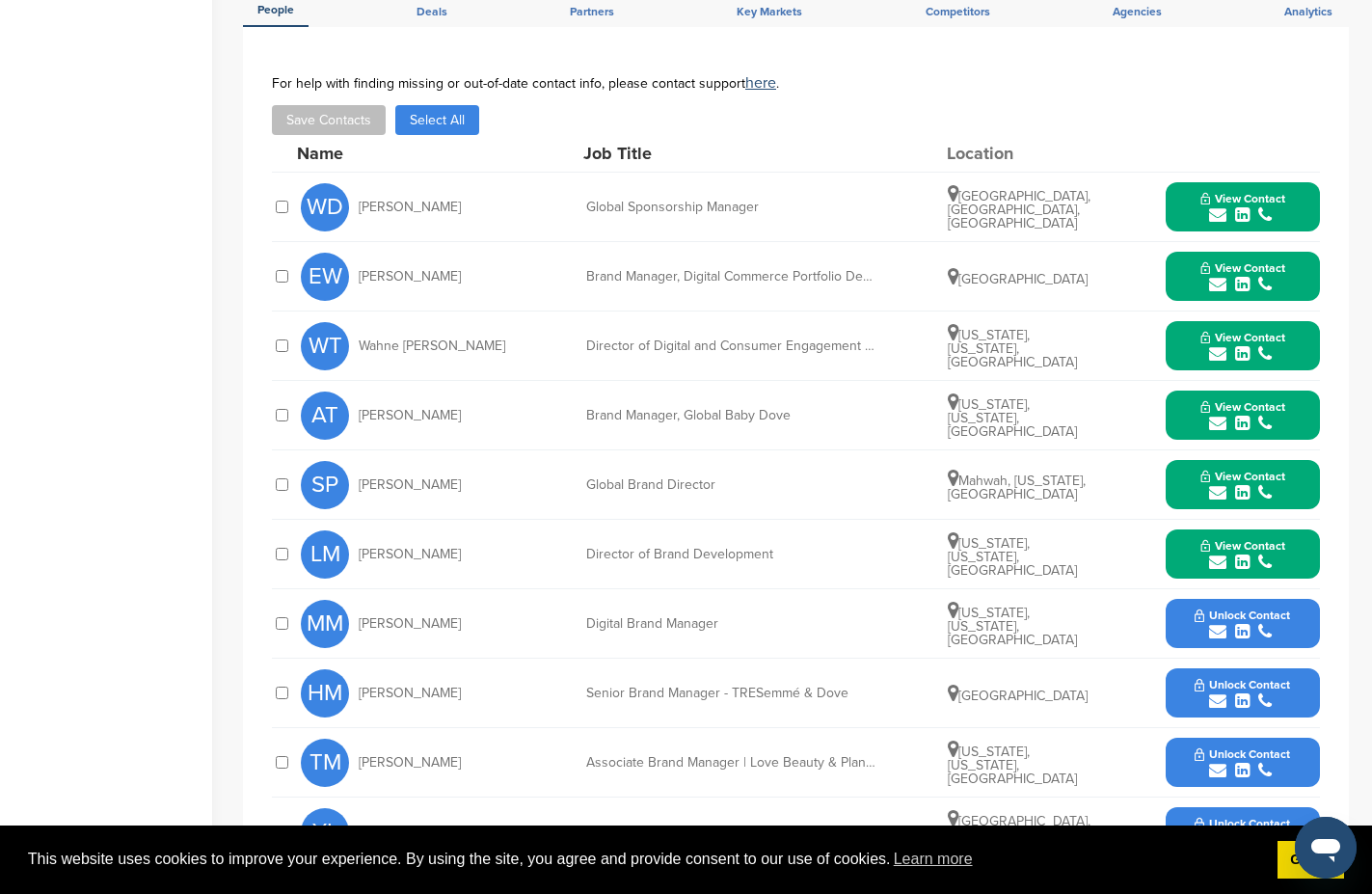
click at [1129, 105] on div "Save Contacts Select All" at bounding box center [795, 120] width 1048 height 30
